Goal: Task Accomplishment & Management: Complete application form

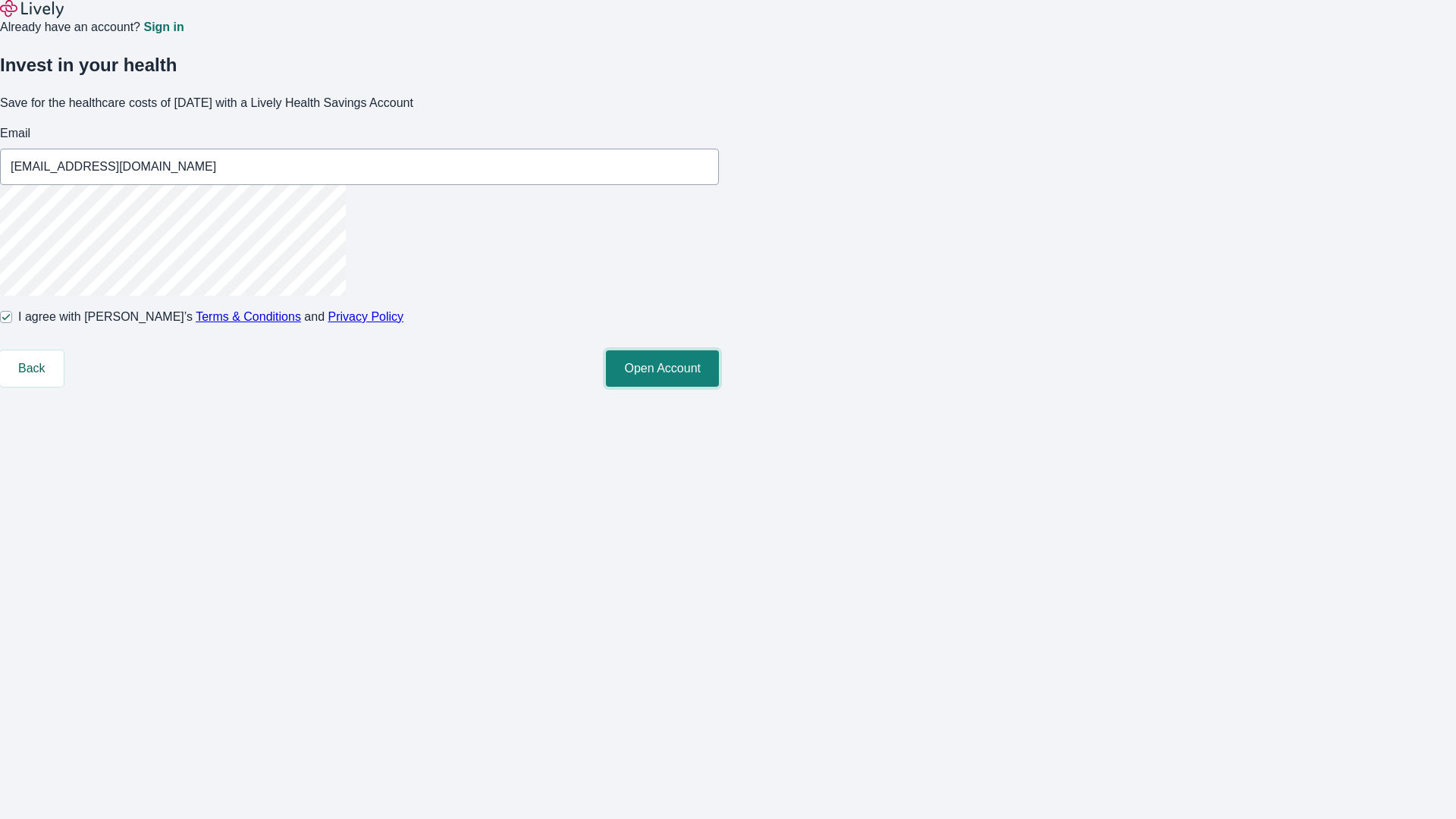
click at [719, 387] on button "Open Account" at bounding box center [662, 368] width 113 height 36
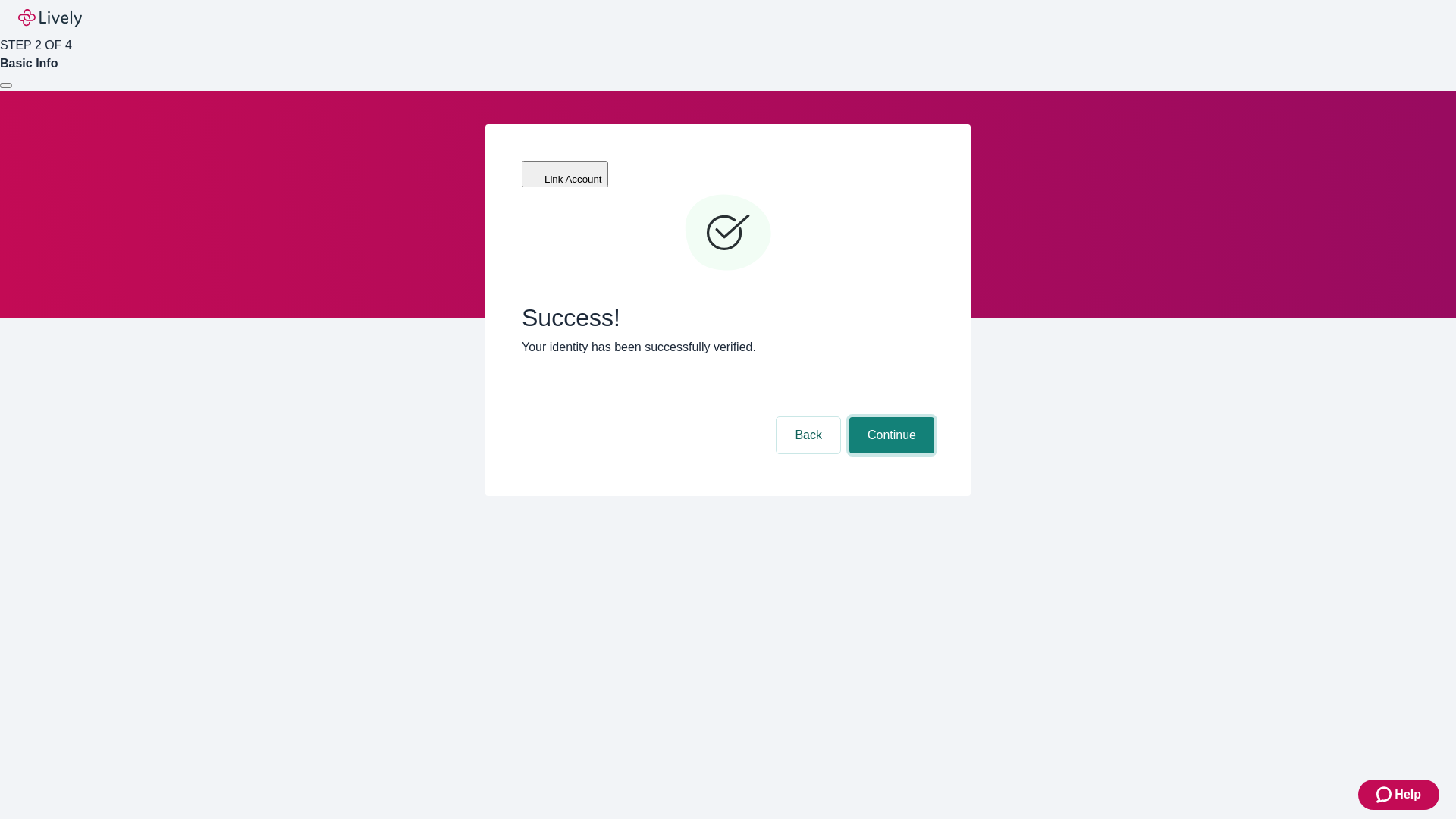
click at [890, 417] on button "Continue" at bounding box center [892, 435] width 85 height 36
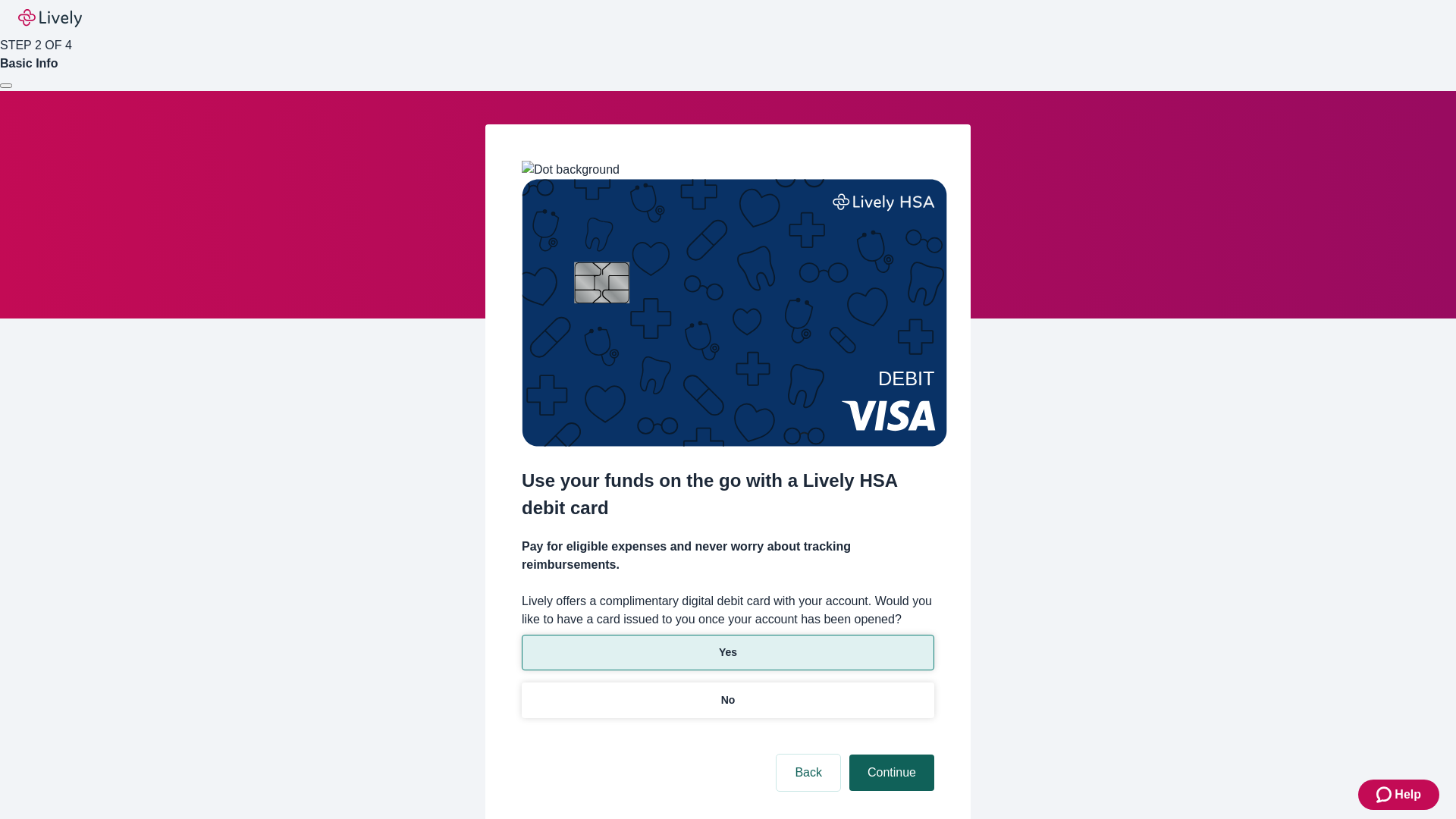
click at [727, 644] on p "Yes" at bounding box center [728, 652] width 19 height 16
click at [890, 754] on button "Continue" at bounding box center [892, 772] width 85 height 36
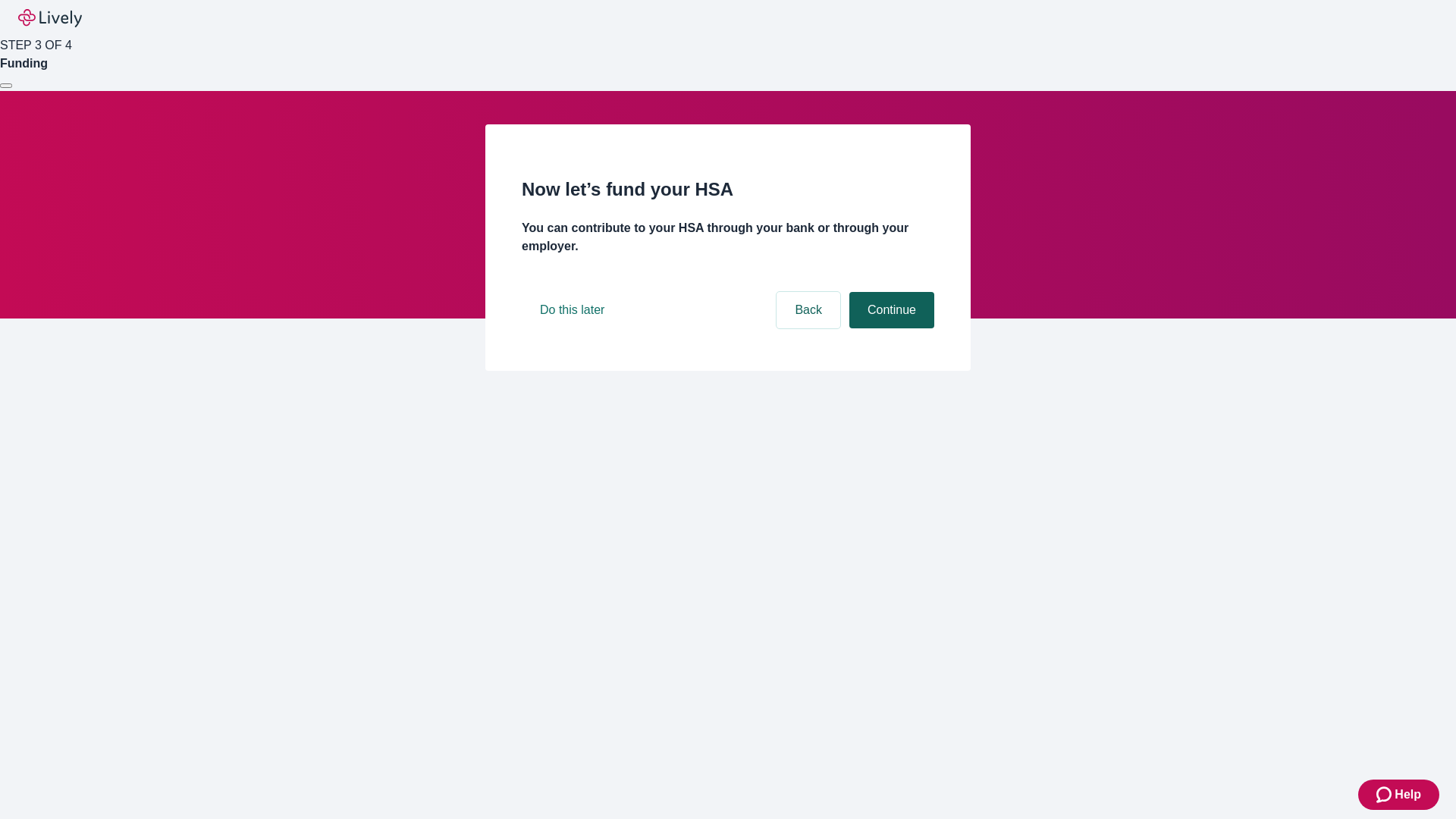
click at [890, 328] on button "Continue" at bounding box center [892, 310] width 85 height 36
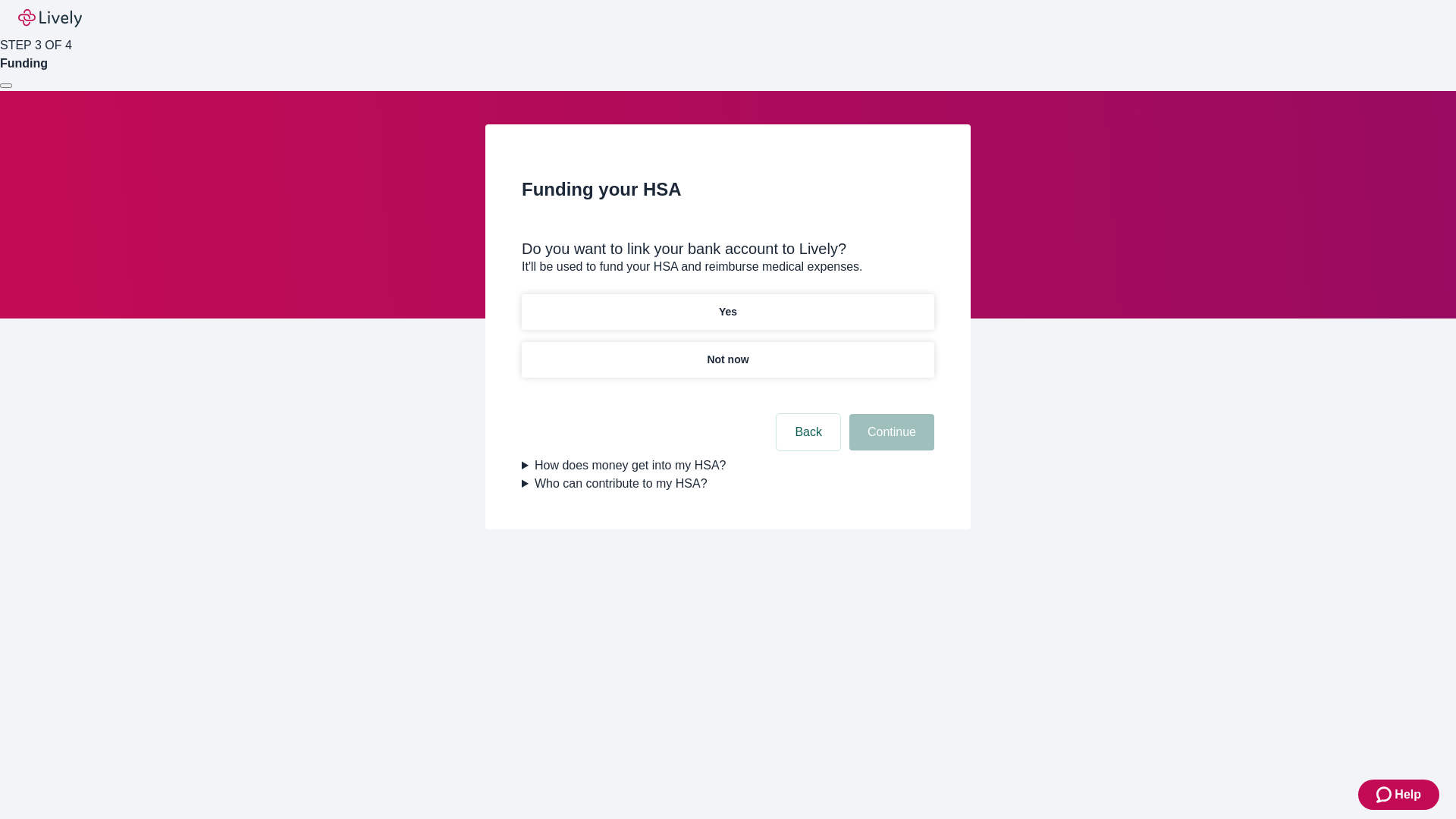
click at [727, 351] on p "Not now" at bounding box center [727, 359] width 42 height 16
click at [890, 441] on button "Continue" at bounding box center [892, 431] width 85 height 36
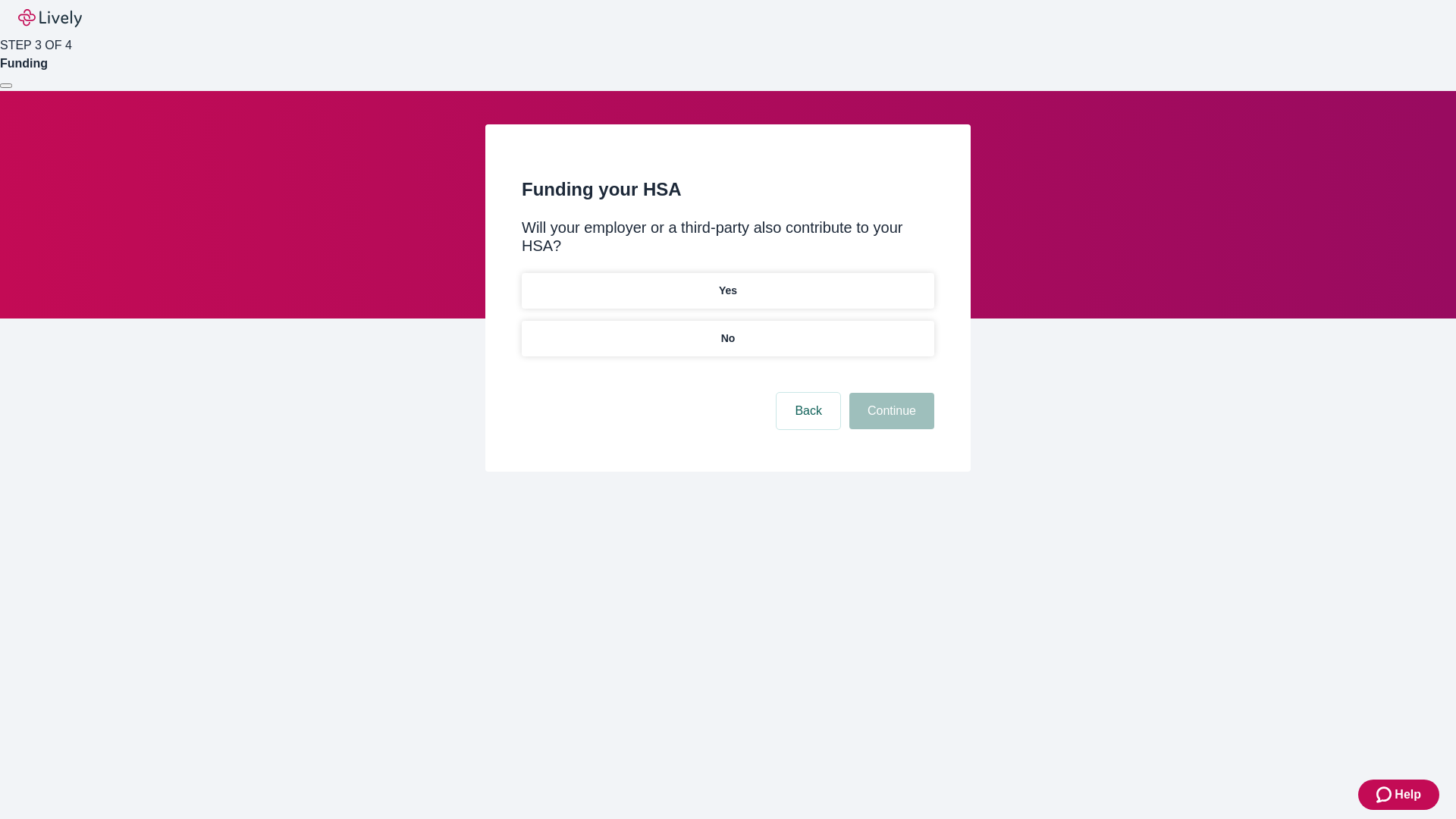
click at [727, 330] on p "No" at bounding box center [728, 338] width 14 height 16
click at [890, 392] on button "Continue" at bounding box center [892, 410] width 85 height 36
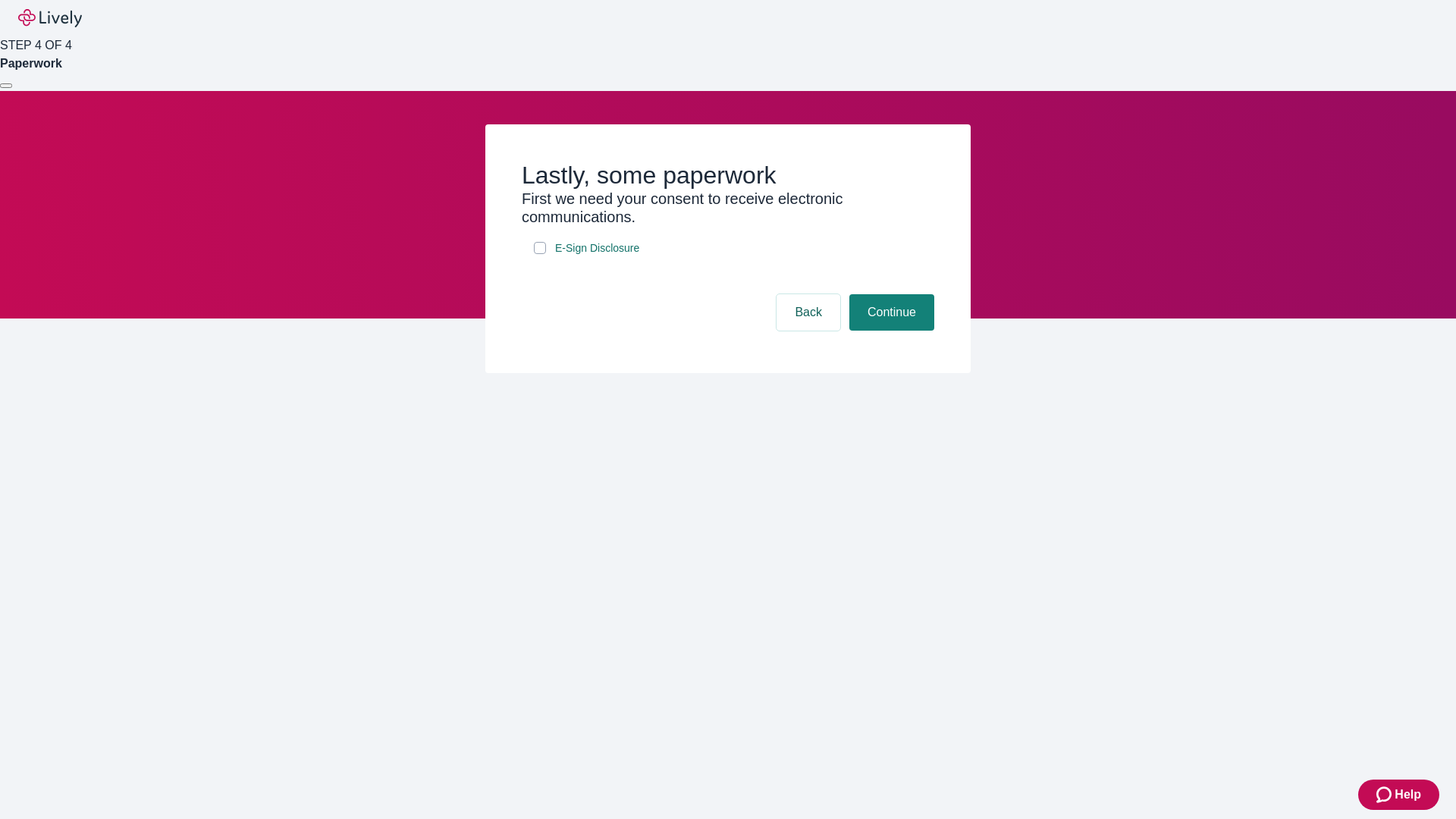
click at [540, 254] on input "E-Sign Disclosure" at bounding box center [540, 248] width 12 height 12
checkbox input "true"
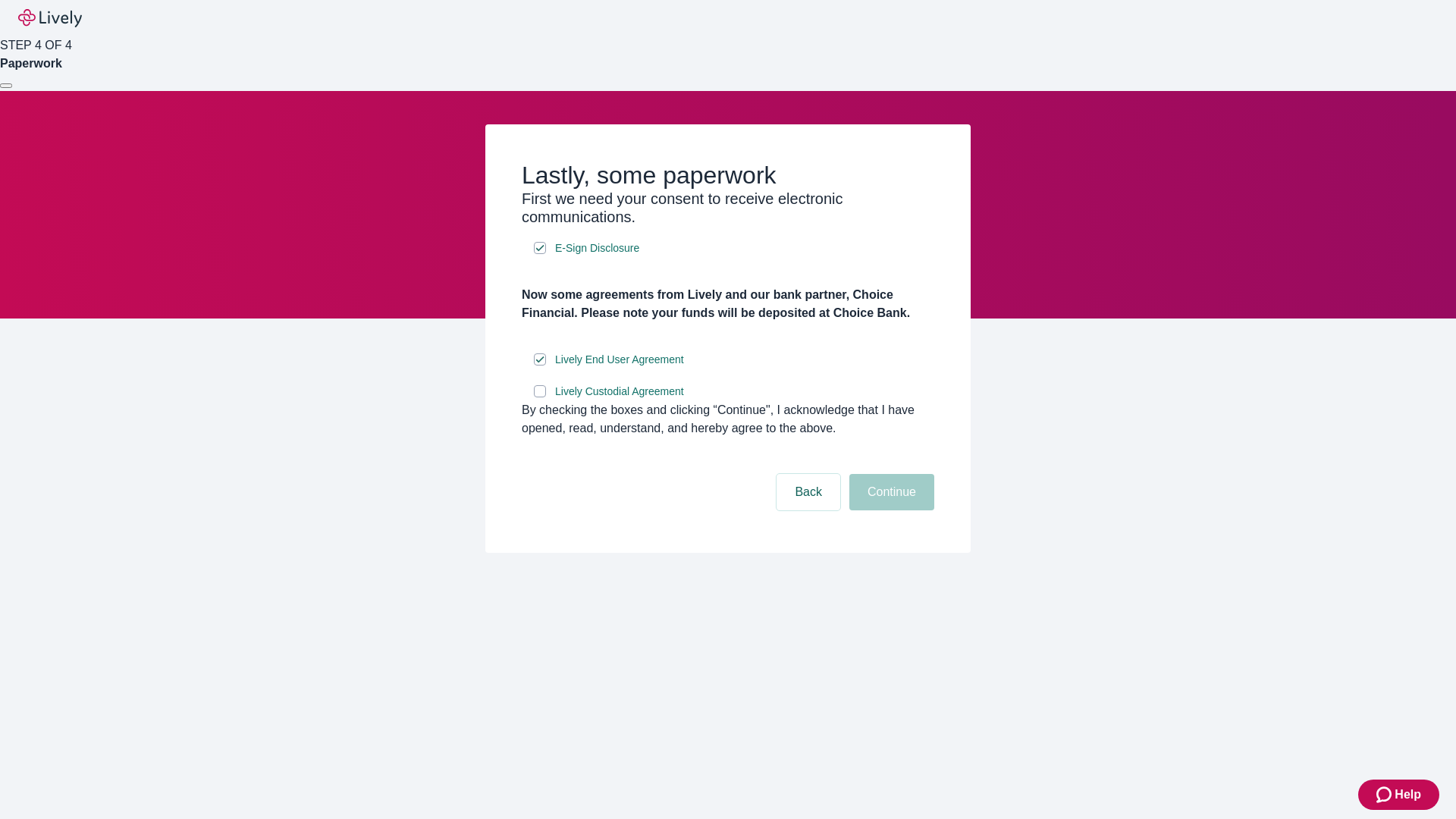
click at [540, 398] on input "Lively Custodial Agreement" at bounding box center [540, 391] width 12 height 12
checkbox input "true"
click at [890, 510] on button "Continue" at bounding box center [892, 492] width 85 height 36
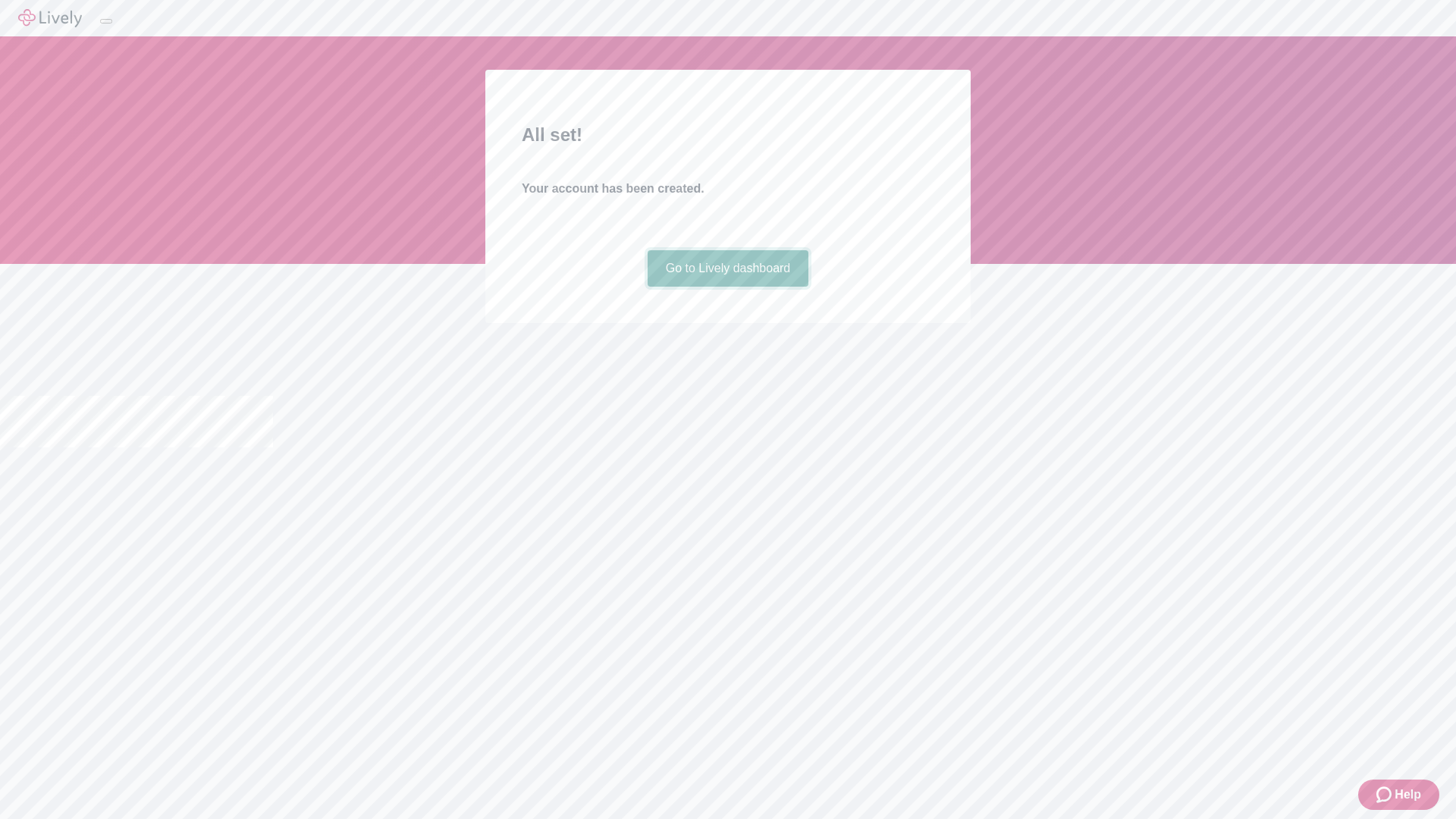
click at [727, 287] on link "Go to Lively dashboard" at bounding box center [728, 268] width 162 height 36
